Goal: Navigation & Orientation: Find specific page/section

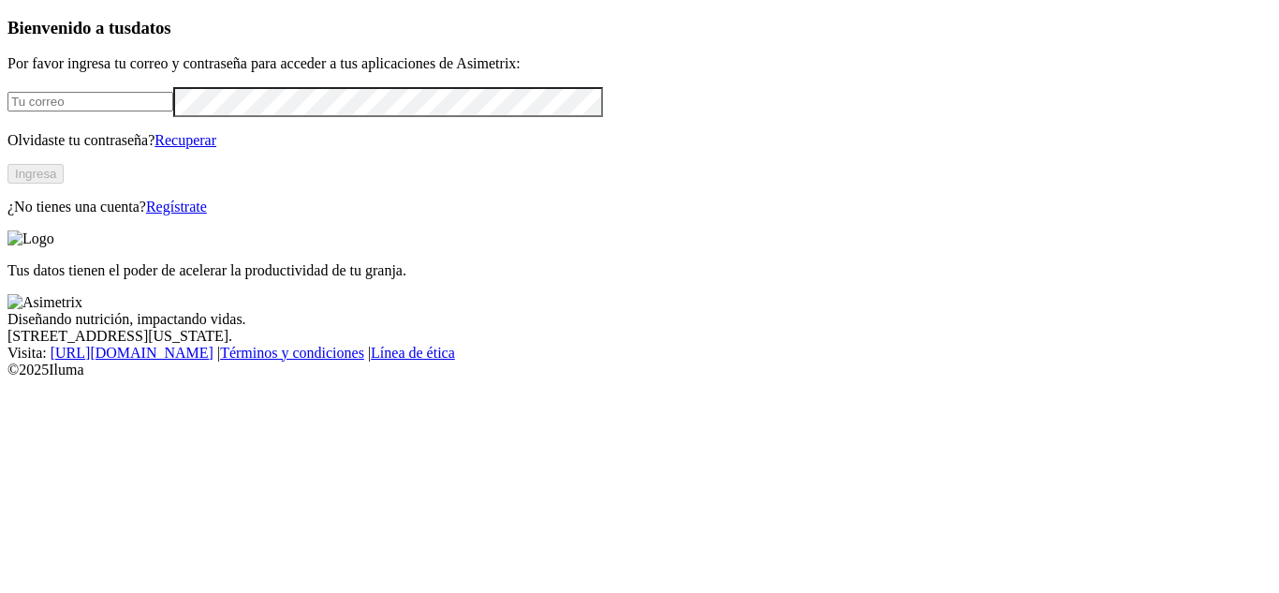
type input "[EMAIL_ADDRESS][DOMAIN_NAME]"
click at [64, 184] on button "Ingresa" at bounding box center [35, 174] width 56 height 20
